Goal: Communication & Community: Share content

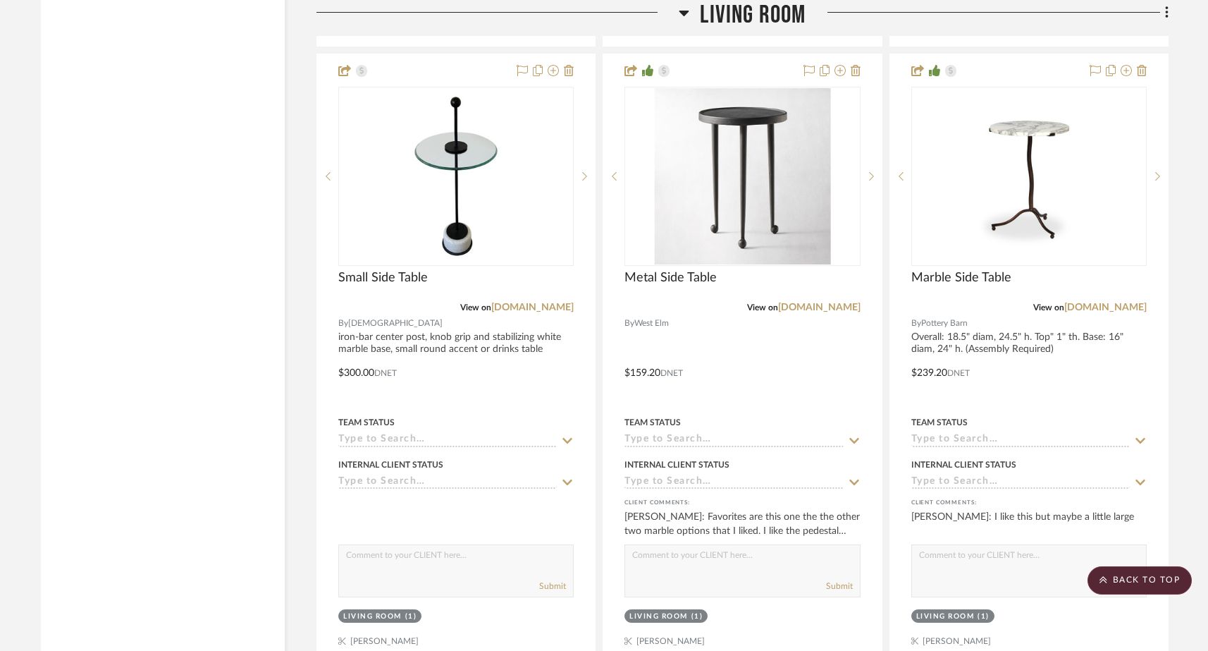
scroll to position [8202, 0]
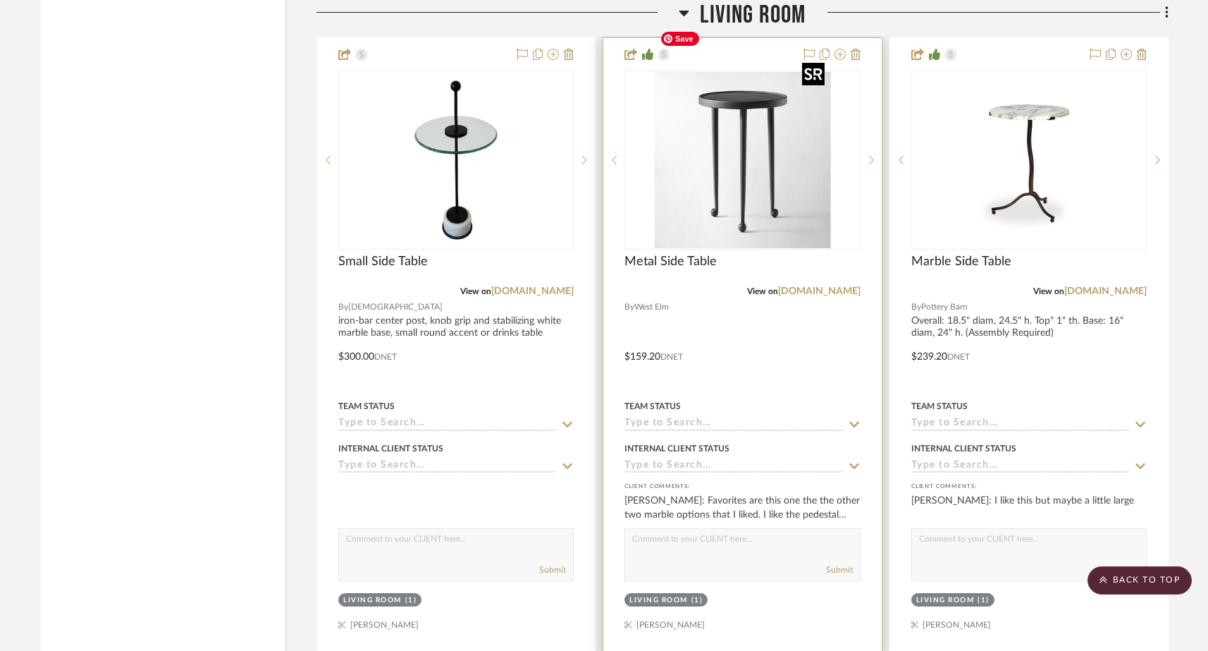
click at [708, 120] on img "0" at bounding box center [742, 160] width 176 height 176
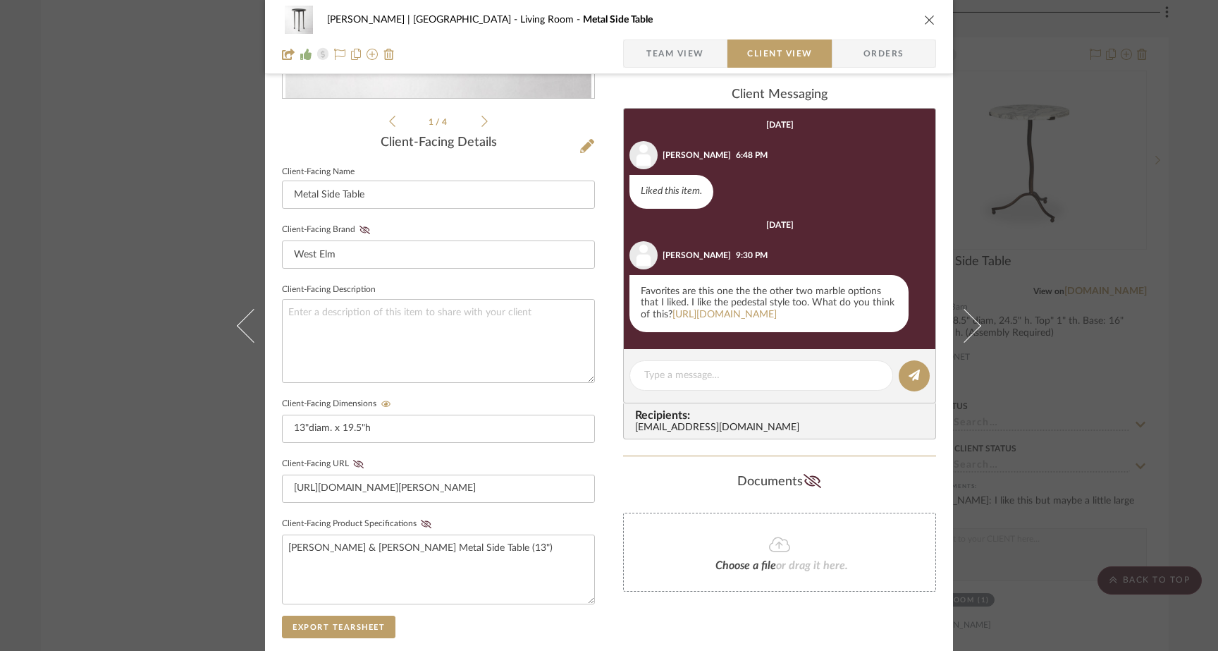
scroll to position [486, 0]
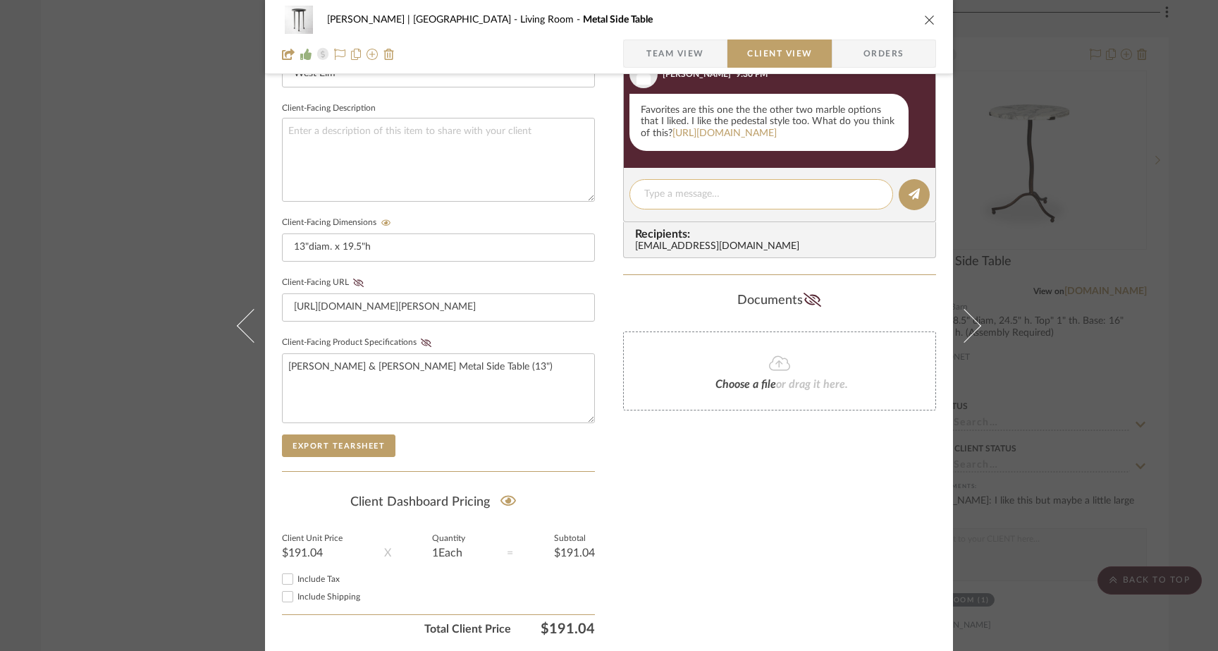
click at [693, 202] on textarea at bounding box center [761, 194] width 234 height 15
type textarea "I"
click at [743, 128] on link "[URL][DOMAIN_NAME]" at bounding box center [724, 133] width 104 height 10
click at [688, 202] on textarea at bounding box center [761, 194] width 234 height 15
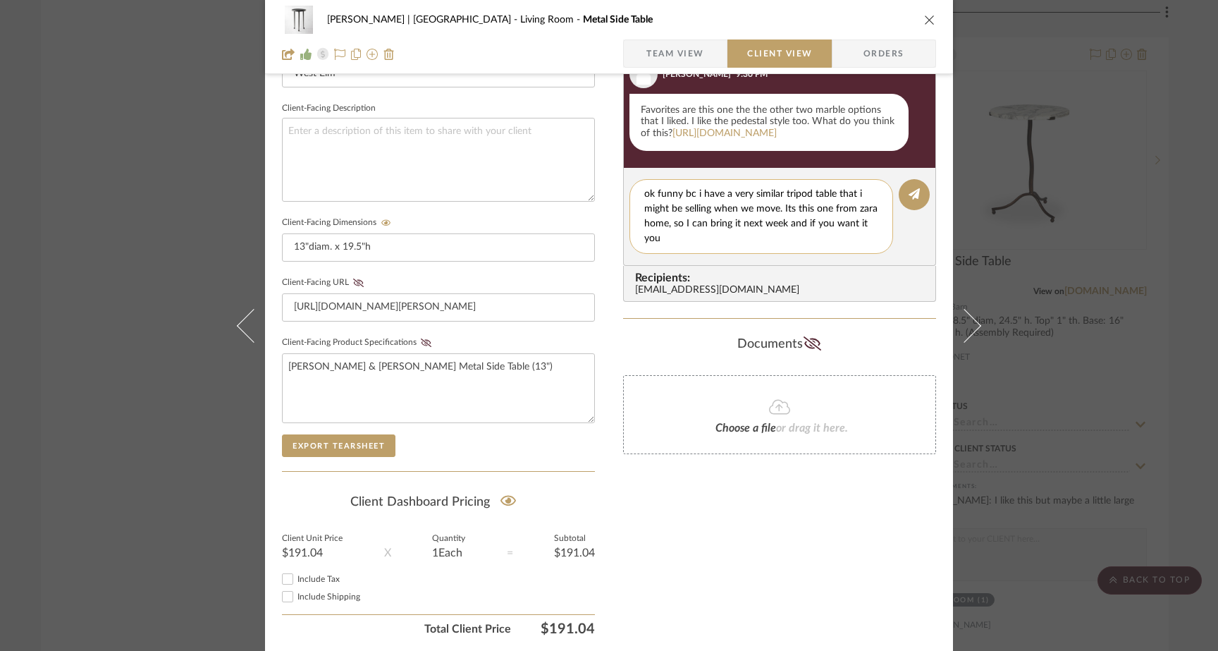
scroll to position [0, 0]
type textarea "ok funny bc i have a very similar tripod table that i might be selling when we …"
drag, startPoint x: 722, startPoint y: 277, endPoint x: 637, endPoint y: 235, distance: 94.3
click at [637, 235] on div "ok funny bc i have a very similar tripod table that i might be selling when we …" at bounding box center [761, 216] width 264 height 75
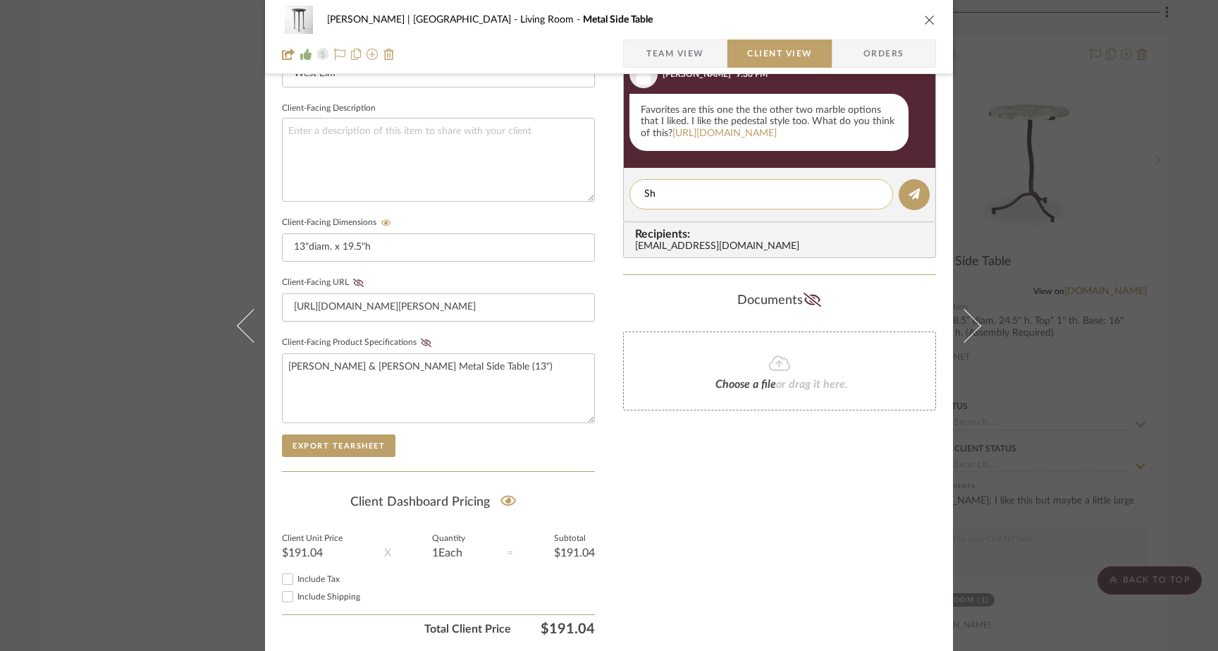
type textarea "S"
type textarea "t"
type textarea "i"
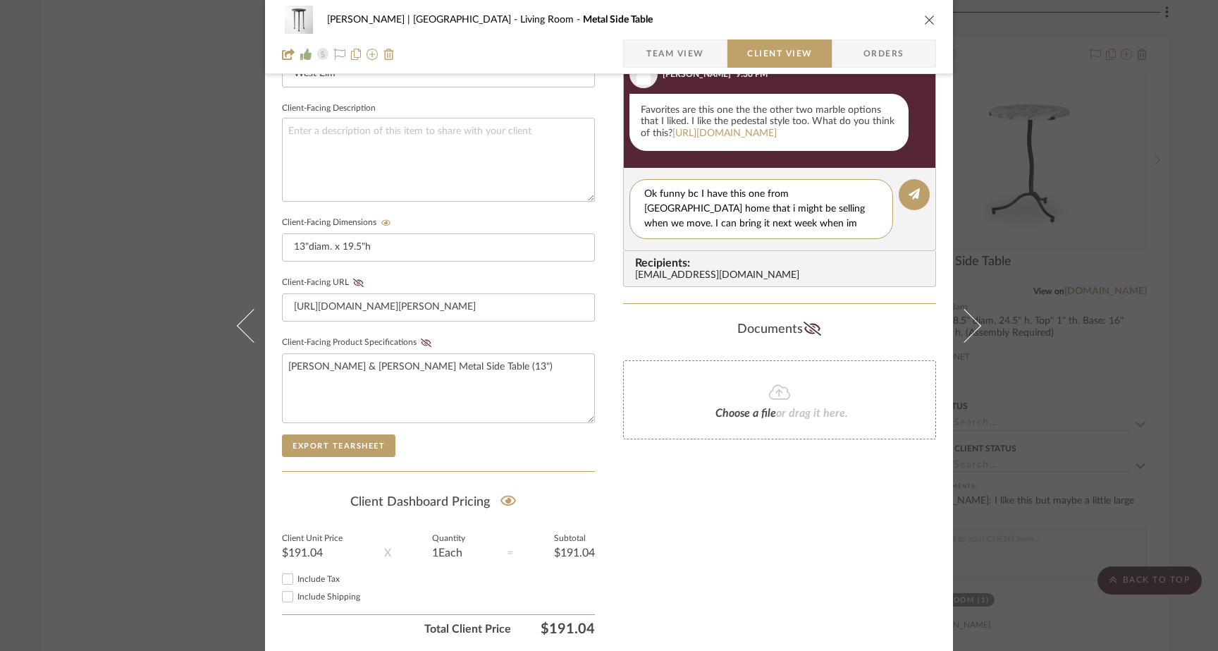
paste textarea "[URL][DOMAIN_NAME]"
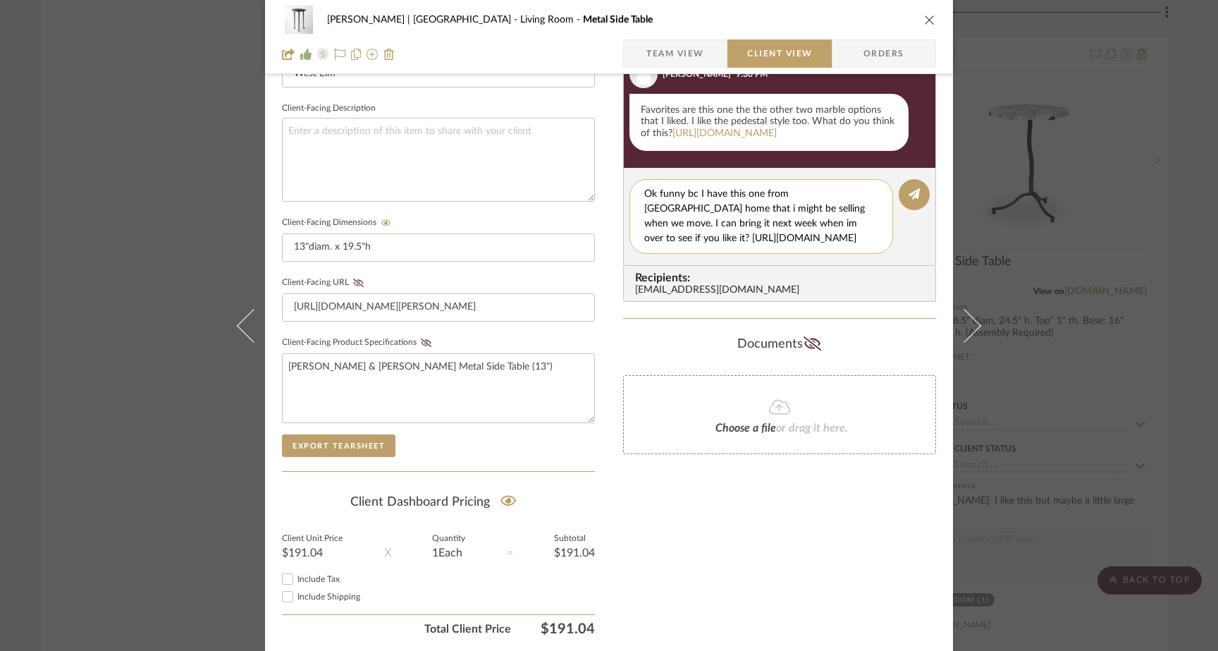
click at [696, 246] on textarea "Ok funny bc I have this one from [GEOGRAPHIC_DATA] home that i might be selling…" at bounding box center [766, 216] width 245 height 59
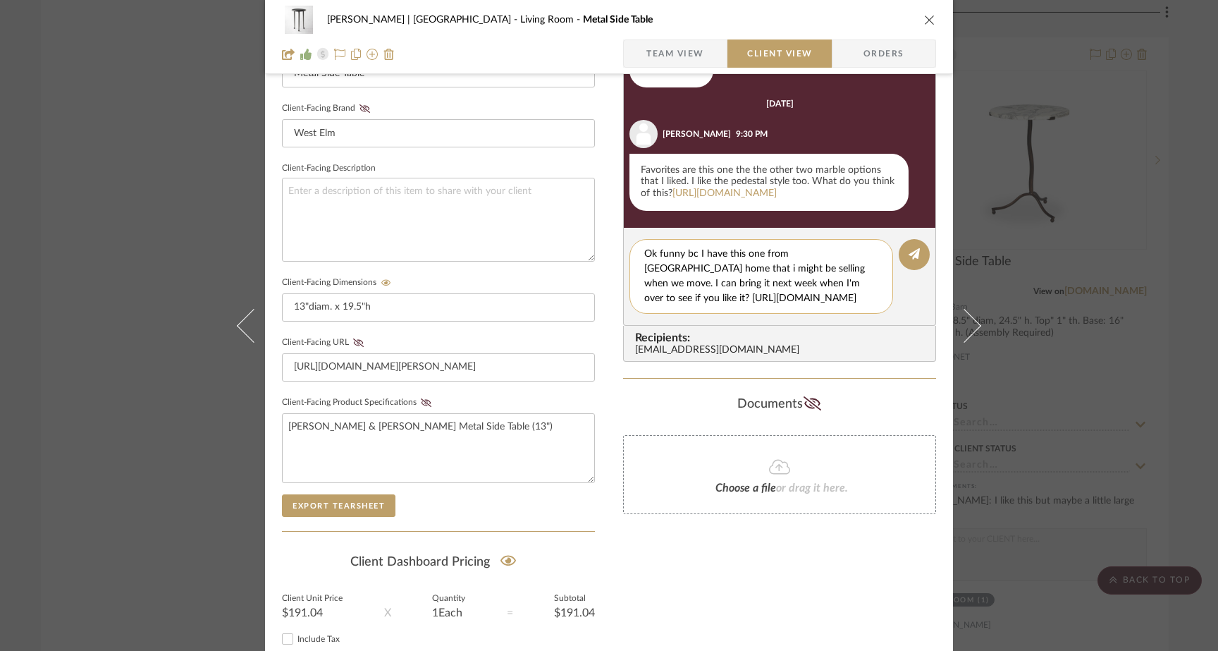
scroll to position [42, 0]
click at [787, 297] on textarea "Ok funny bc I have this one from [GEOGRAPHIC_DATA] home that i might be selling…" at bounding box center [766, 276] width 245 height 59
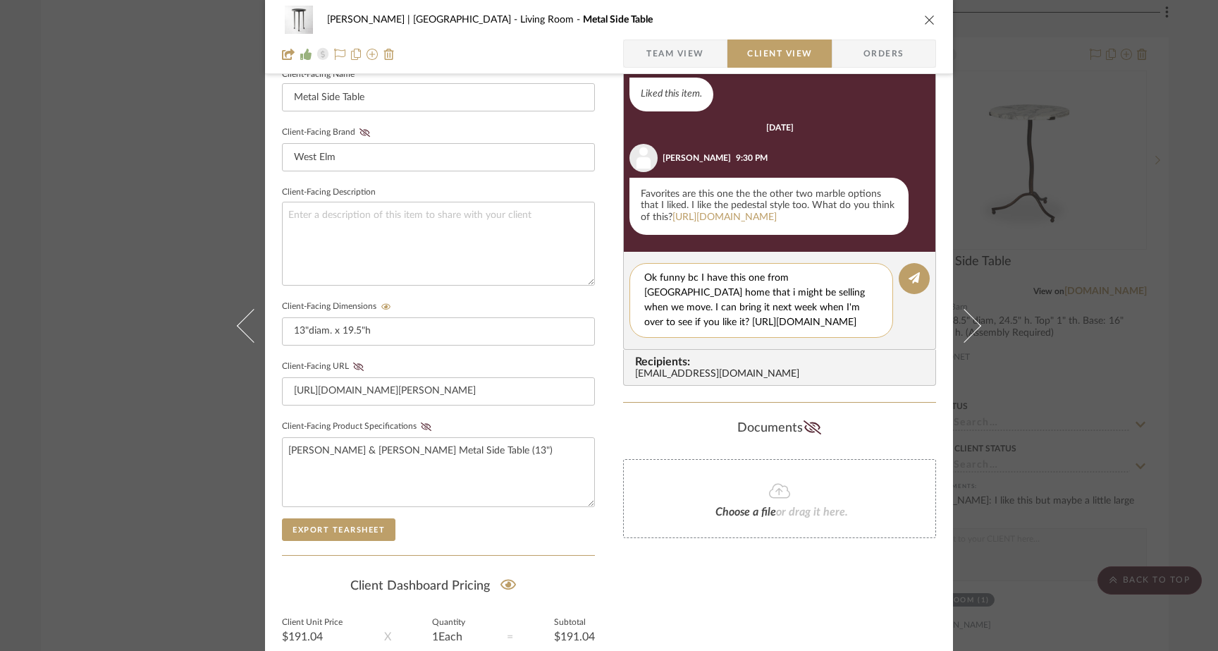
scroll to position [0, 0]
drag, startPoint x: 830, startPoint y: 319, endPoint x: 830, endPoint y: 330, distance: 10.6
click at [830, 319] on textarea "Ok funny bc I have this one from [GEOGRAPHIC_DATA] home that i might be selling…" at bounding box center [766, 300] width 245 height 59
type textarea "Ok funny bc I have this one from [GEOGRAPHIC_DATA] home thats very similar that…"
click at [909, 283] on icon at bounding box center [914, 277] width 11 height 11
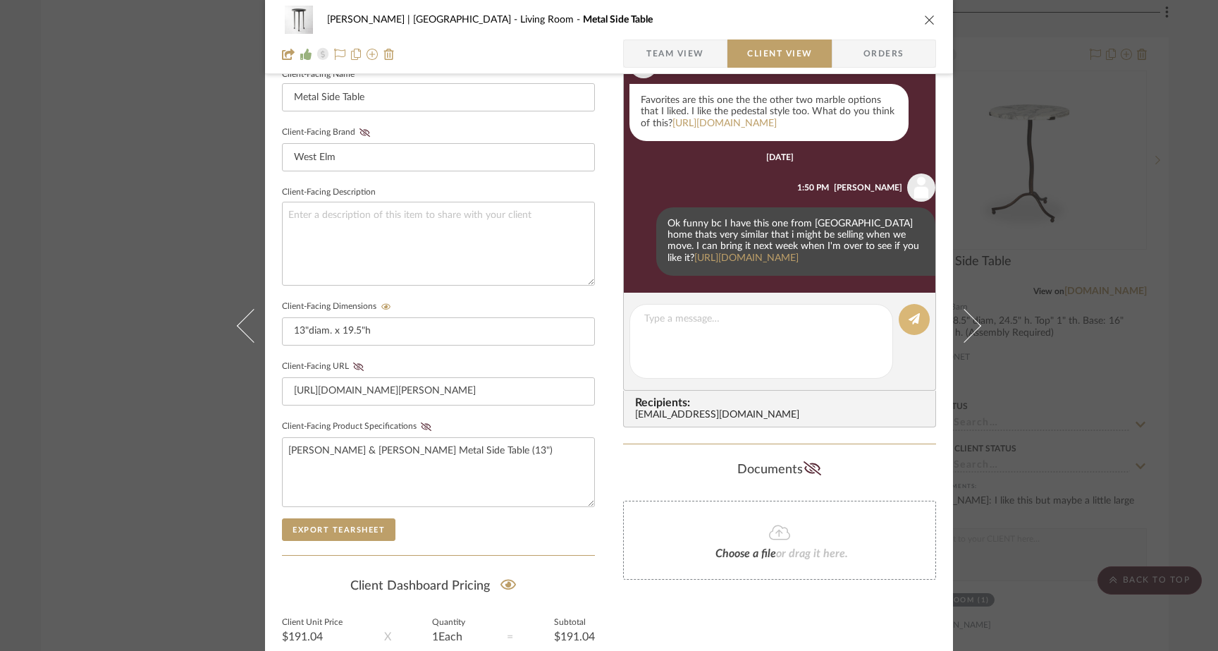
scroll to position [273, 0]
